Goal: Find contact information: Find contact information

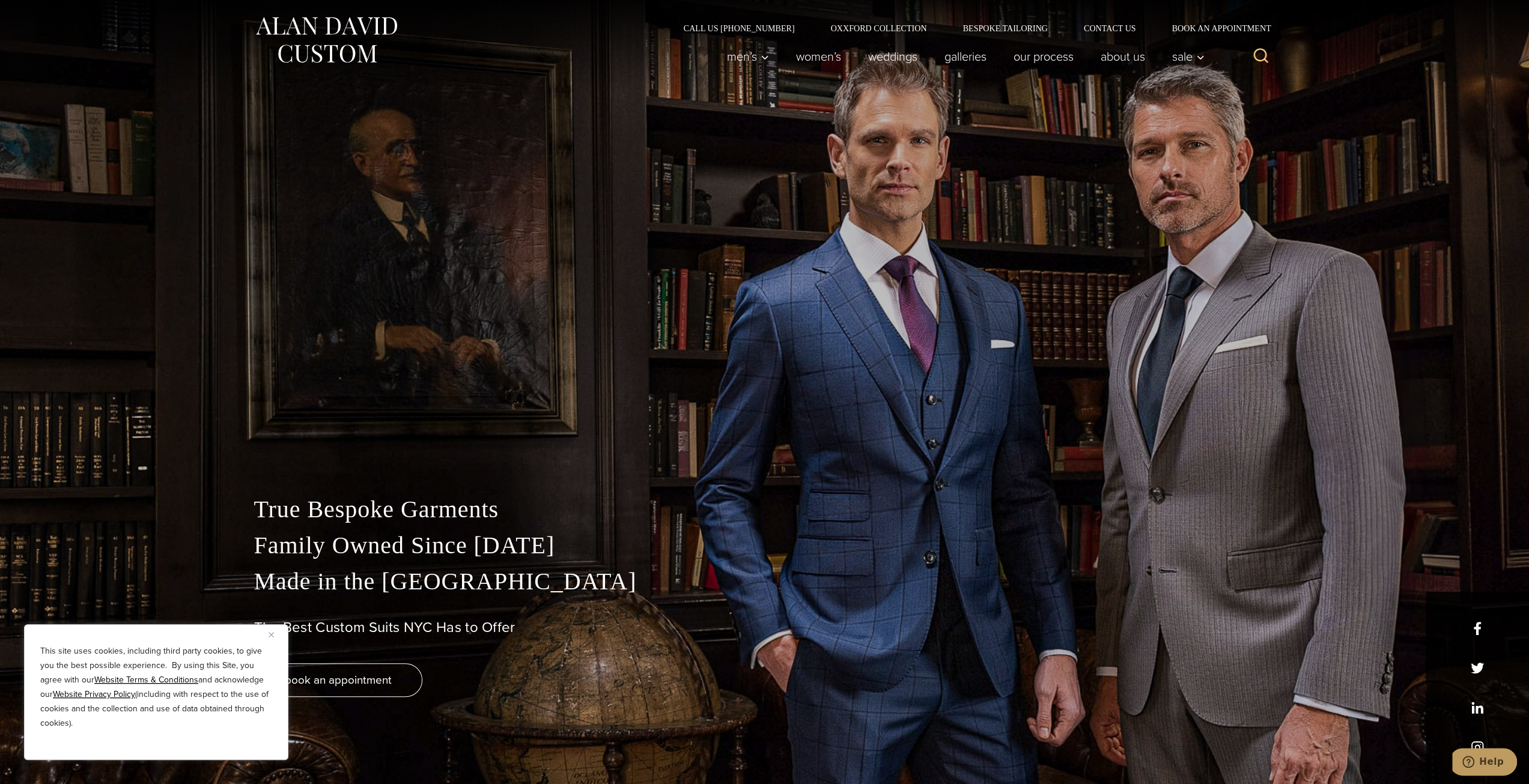
click at [269, 632] on img "Close" at bounding box center [271, 634] width 5 height 5
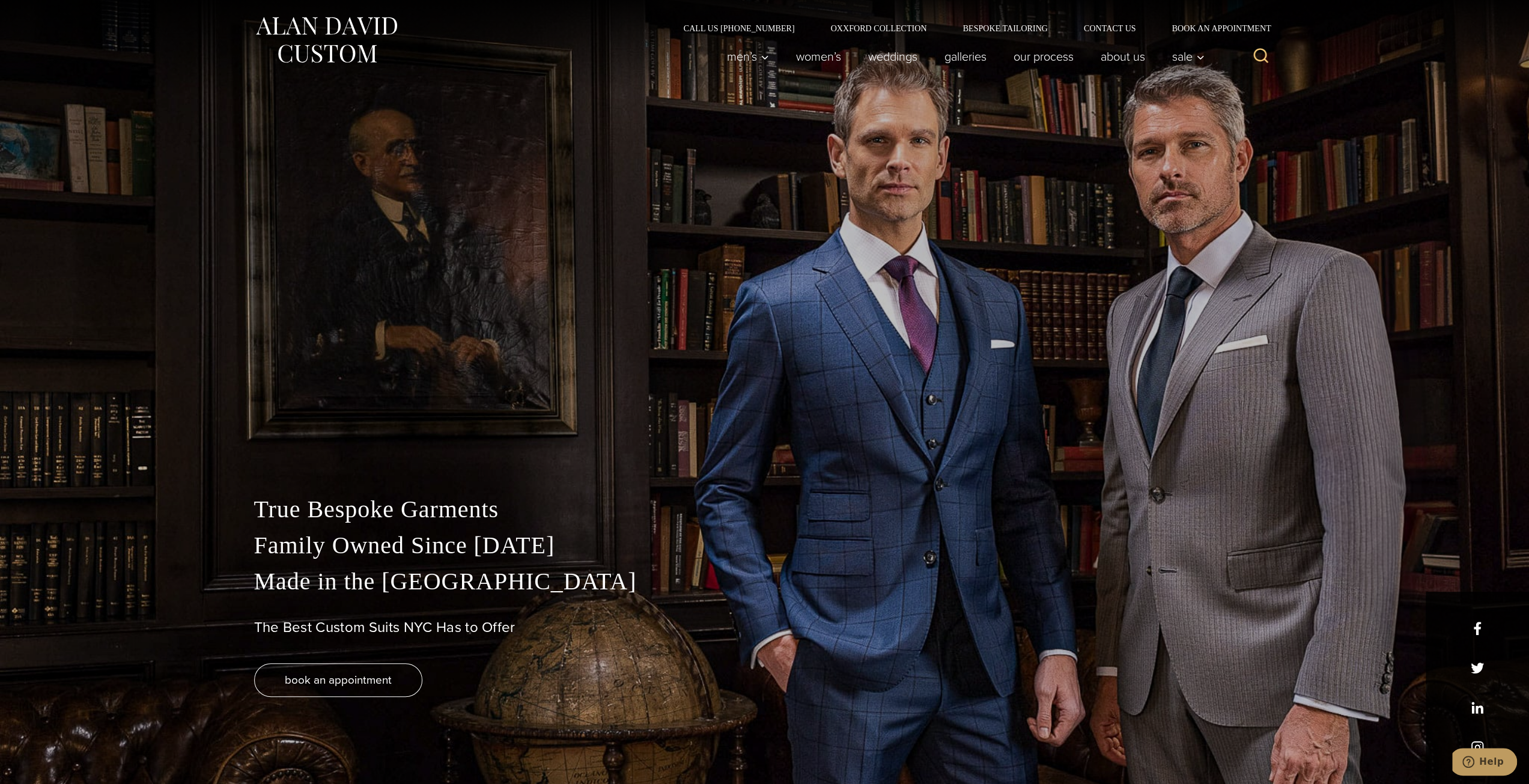
drag, startPoint x: 1113, startPoint y: 205, endPoint x: 1081, endPoint y: 207, distance: 32.1
click at [1114, 205] on div "True Bespoke Garments Family Owned Since [DATE] Made in [GEOGRAPHIC_DATA] The B…" at bounding box center [764, 392] width 1529 height 784
click at [1131, 30] on link "Contact Us" at bounding box center [1110, 28] width 88 height 9
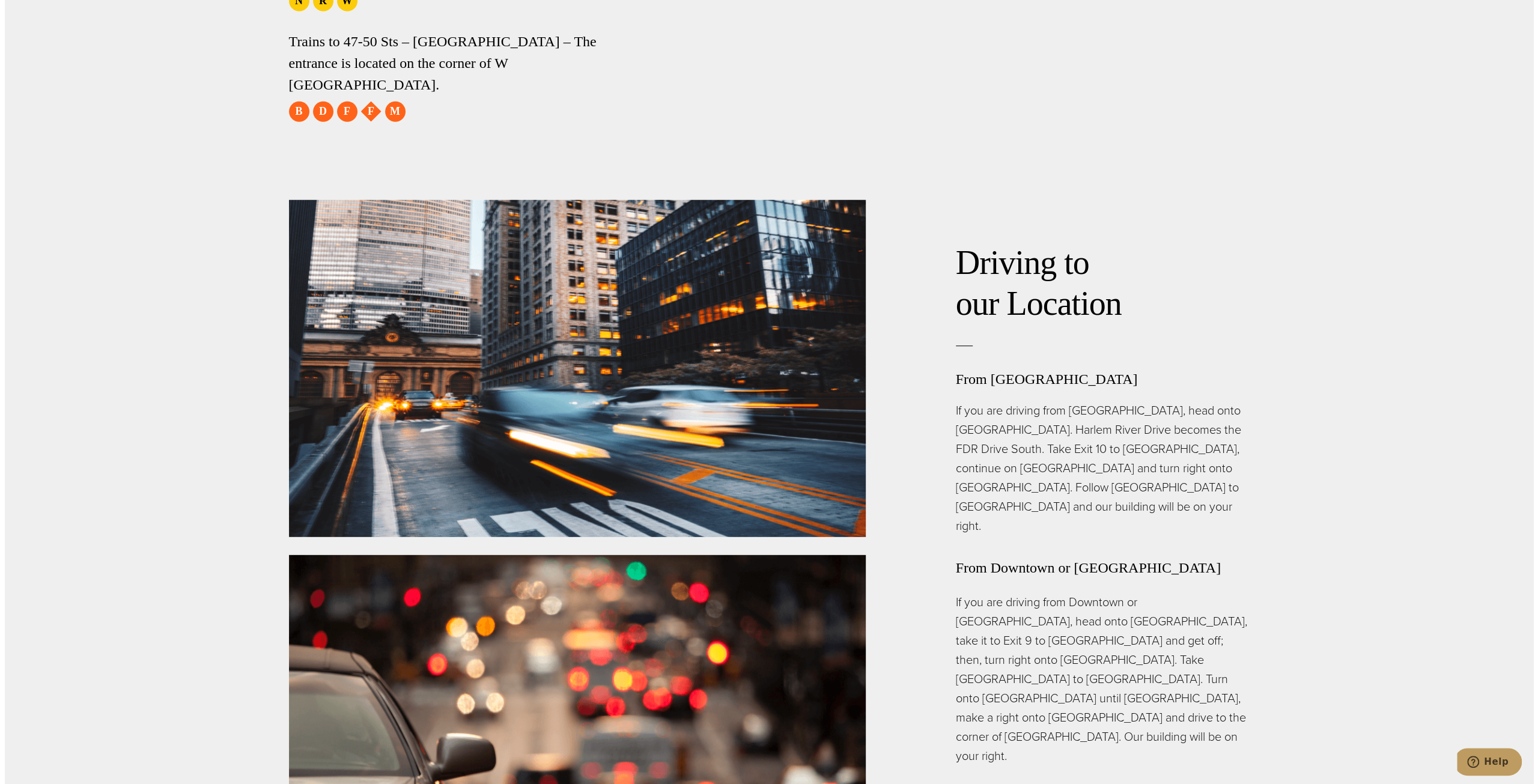
scroll to position [3423, 0]
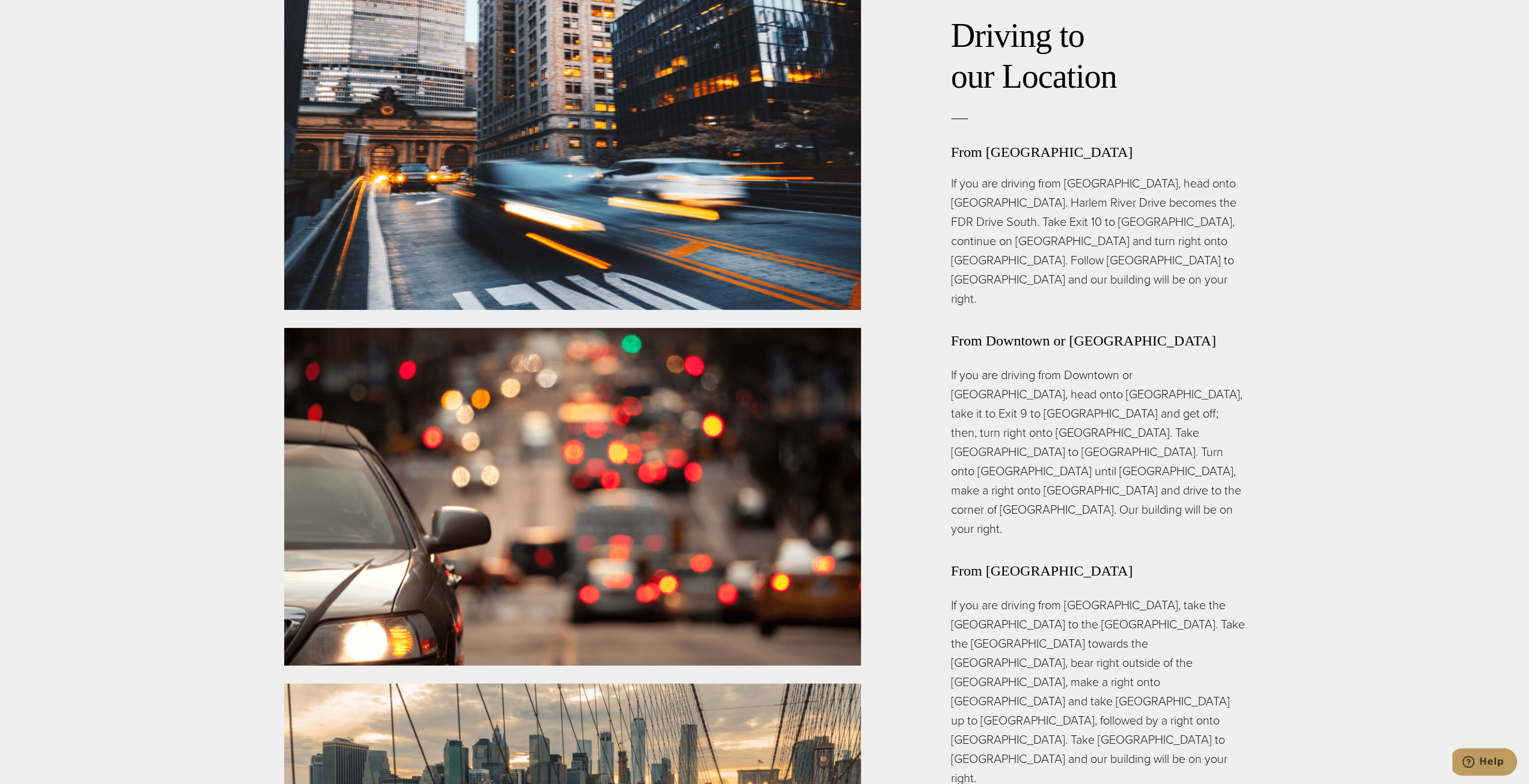
click at [1232, 365] on p "If you are driving from Downtown or [GEOGRAPHIC_DATA], head onto [GEOGRAPHIC_DA…" at bounding box center [1098, 451] width 294 height 173
